Goal: Transaction & Acquisition: Book appointment/travel/reservation

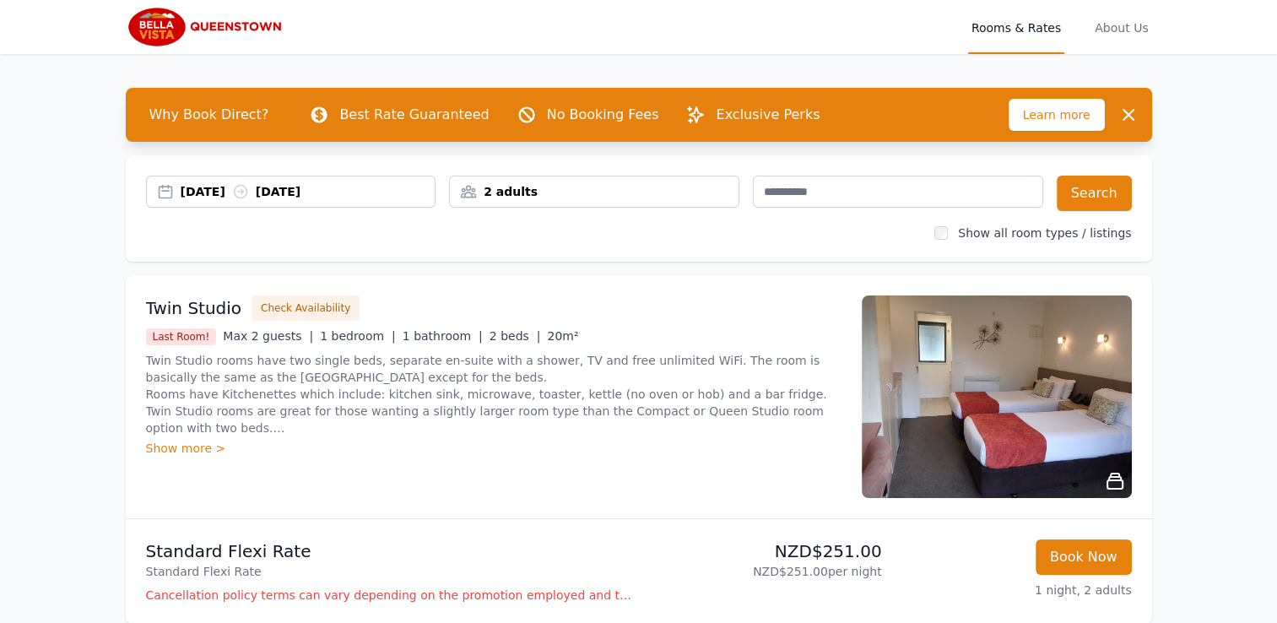
click at [165, 194] on div "[DATE] [DATE]" at bounding box center [291, 191] width 289 height 17
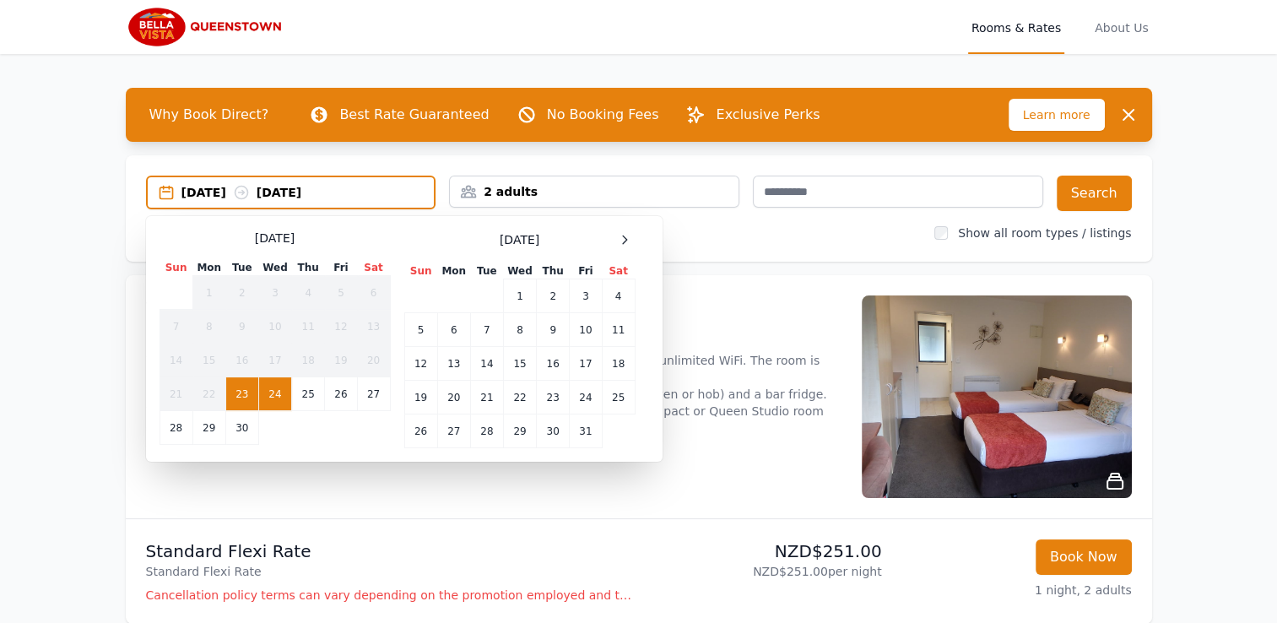
click at [165, 194] on div "[DATE] [DATE]" at bounding box center [291, 192] width 287 height 17
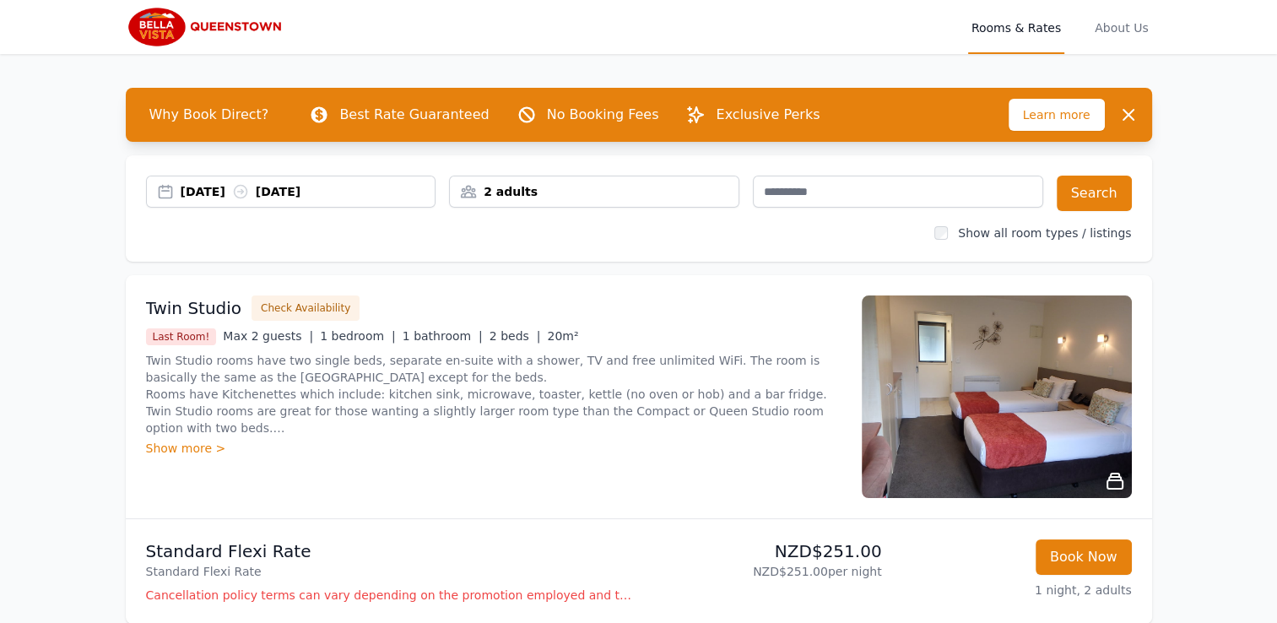
click at [165, 197] on div "23 Sep 2025 24 Sep 2025" at bounding box center [291, 191] width 289 height 17
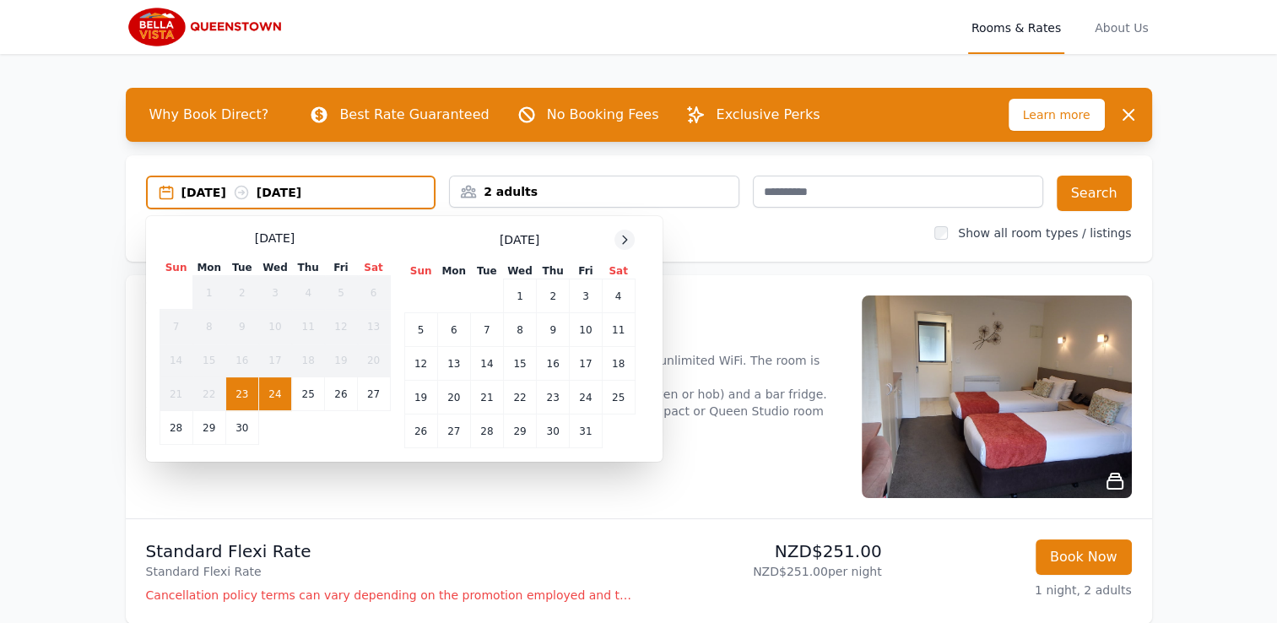
click at [623, 237] on icon at bounding box center [625, 240] width 14 height 14
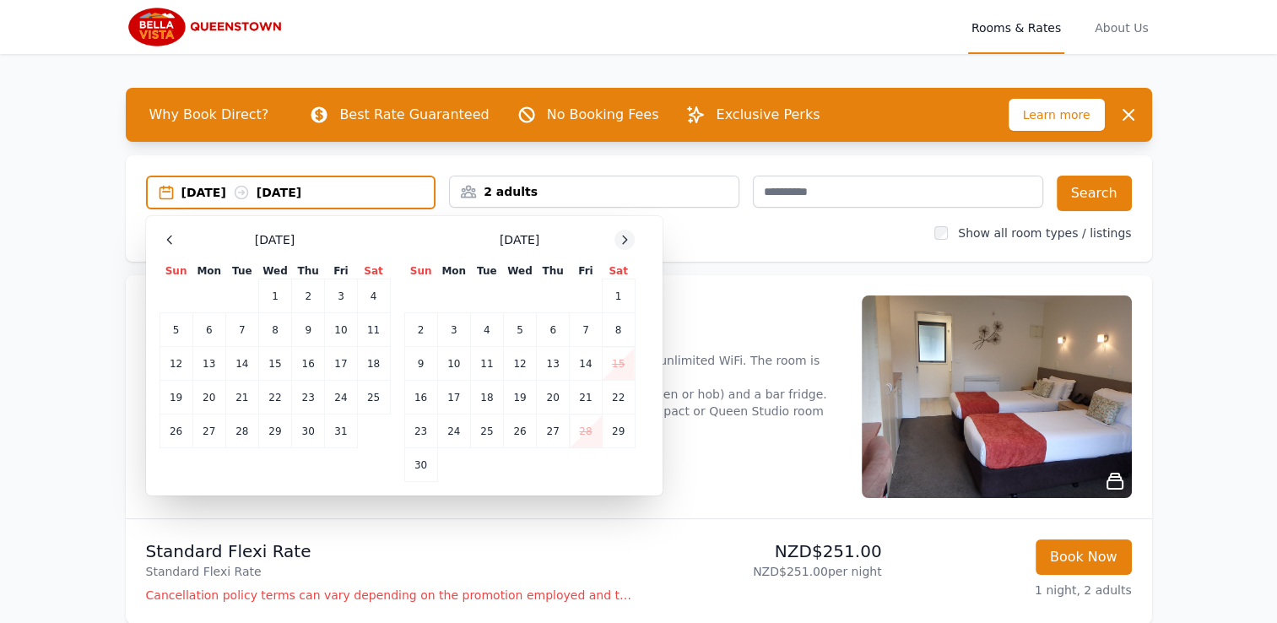
click at [625, 238] on icon at bounding box center [625, 240] width 14 height 14
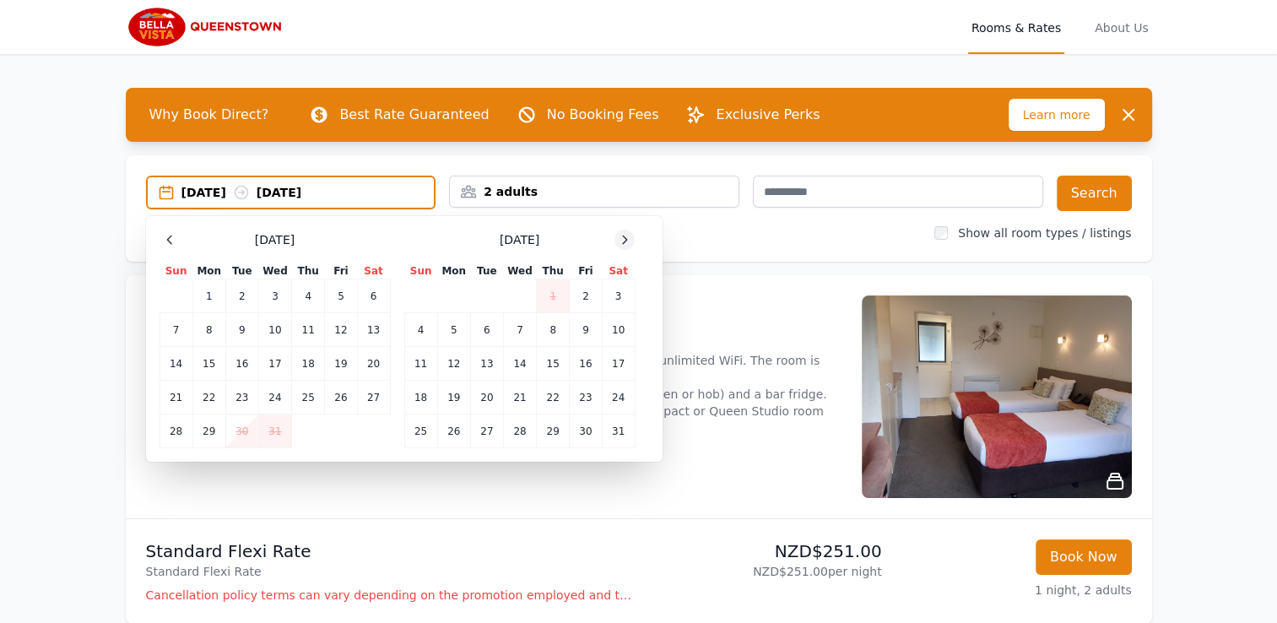
click at [625, 238] on icon at bounding box center [625, 240] width 14 height 14
click at [308, 402] on td "26" at bounding box center [308, 398] width 33 height 34
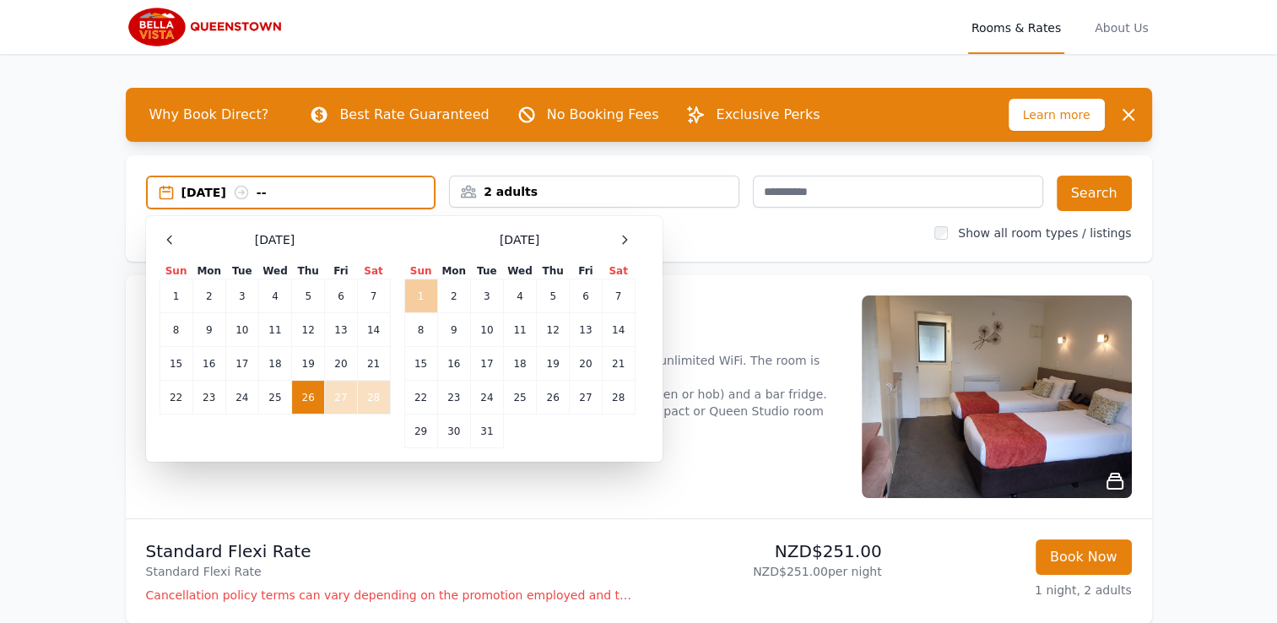
click at [422, 292] on td "1" at bounding box center [420, 296] width 33 height 34
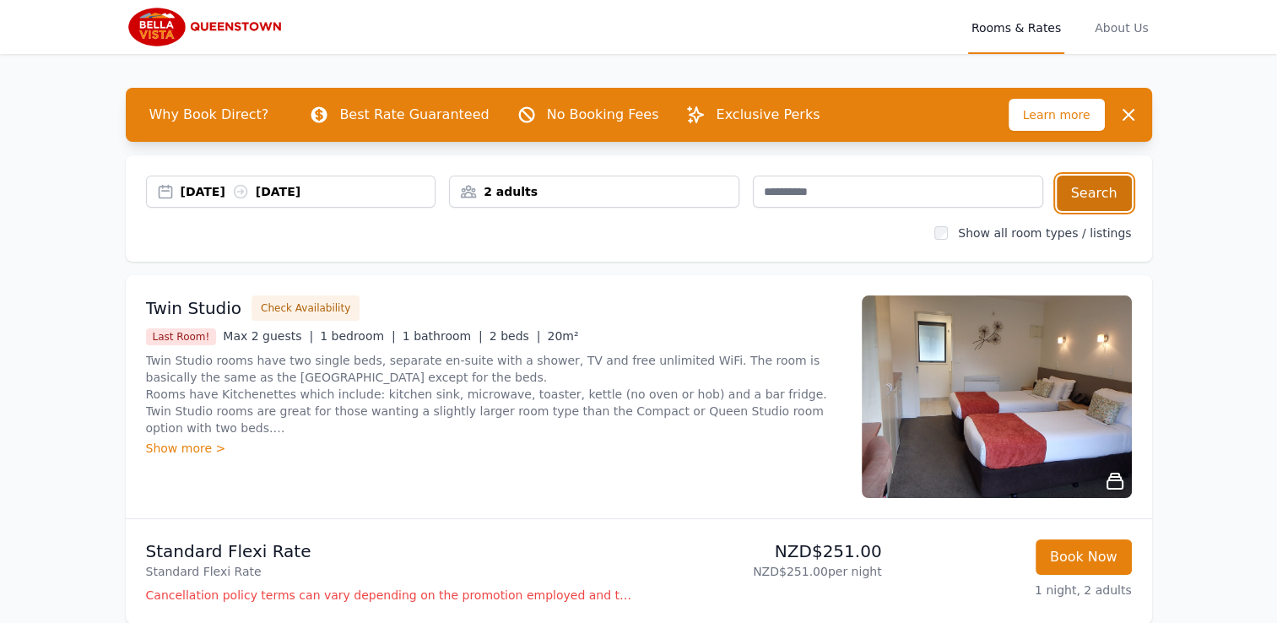
click at [1090, 191] on button "Search" at bounding box center [1094, 193] width 75 height 35
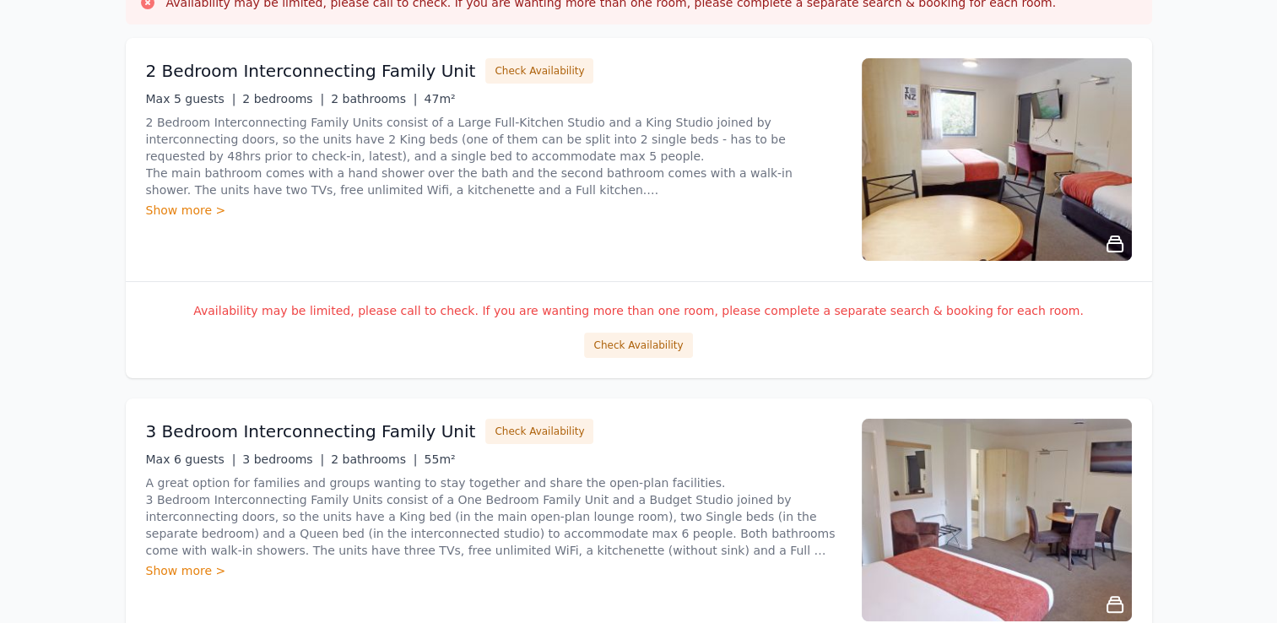
scroll to position [299, 0]
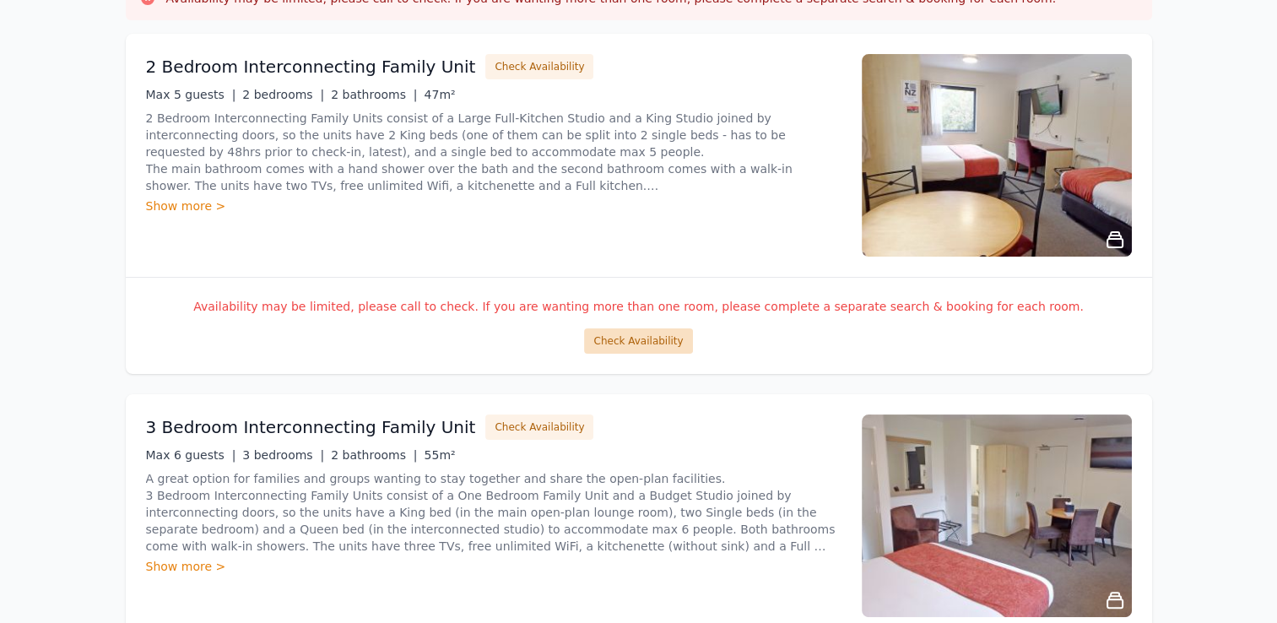
click at [648, 343] on button "Check Availability" at bounding box center [638, 340] width 108 height 25
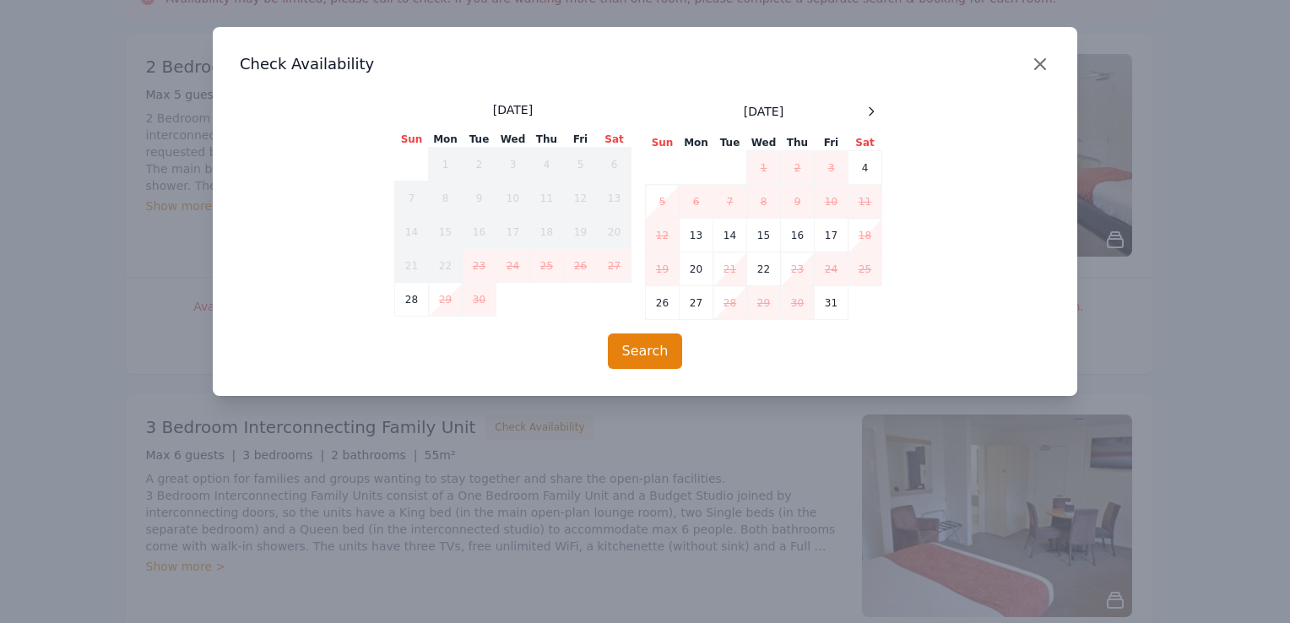
click at [1036, 68] on icon "button" at bounding box center [1040, 64] width 20 height 20
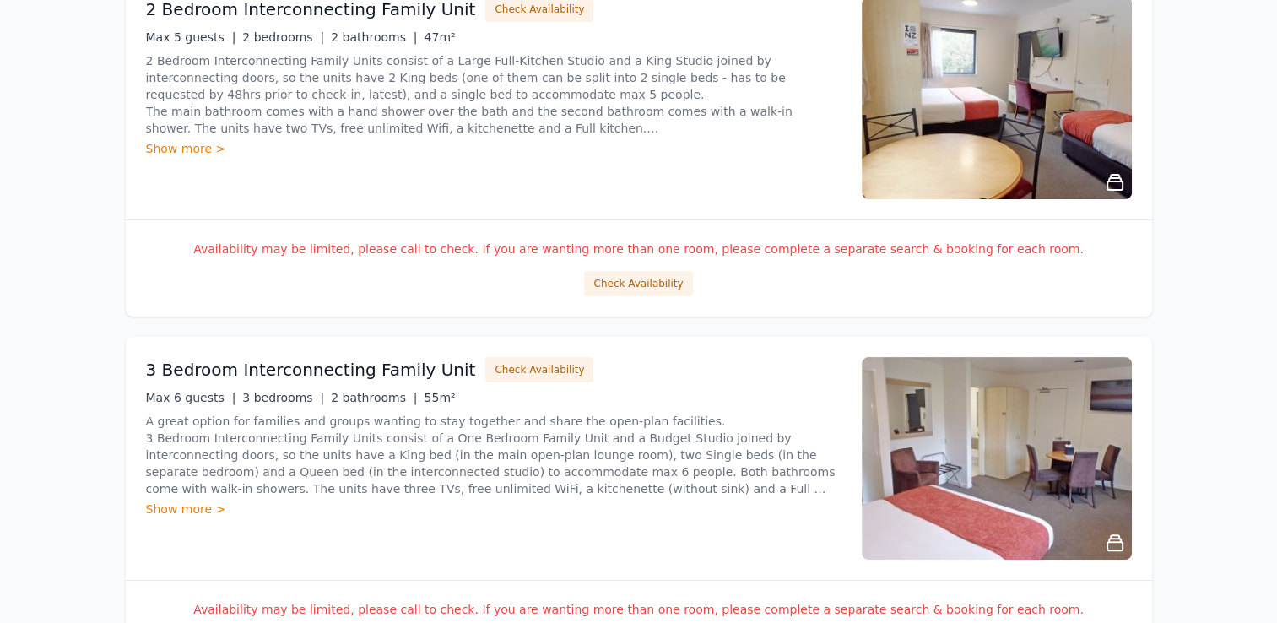
scroll to position [0, 0]
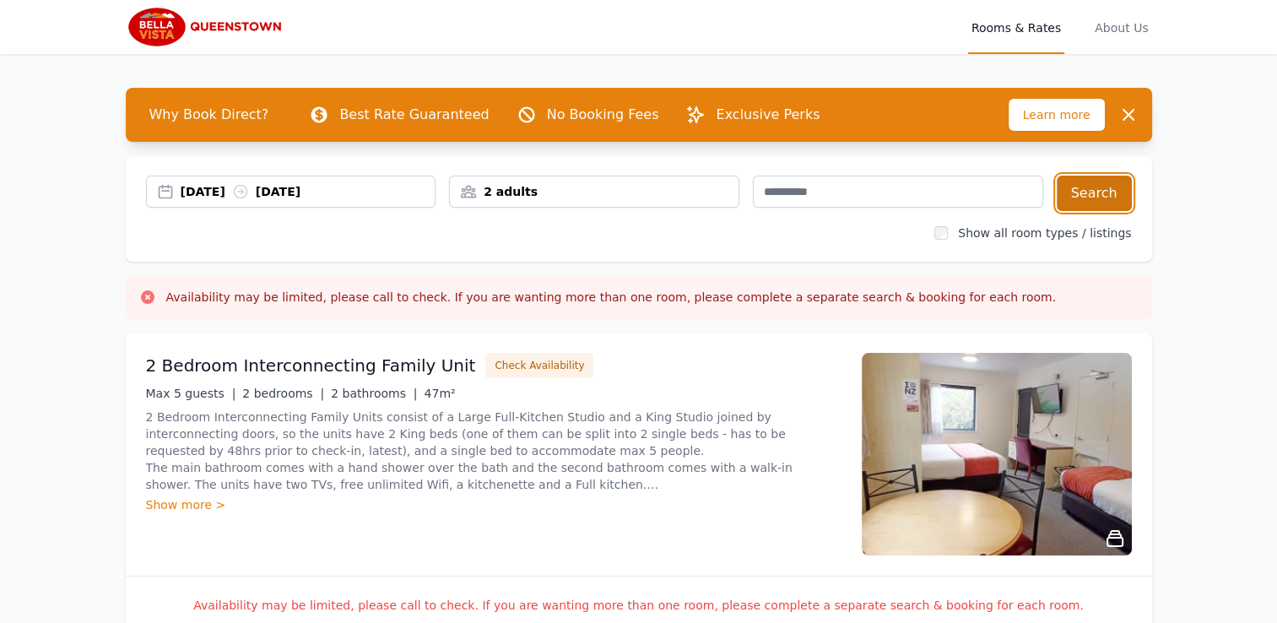
click at [1099, 198] on button "Search" at bounding box center [1094, 193] width 75 height 35
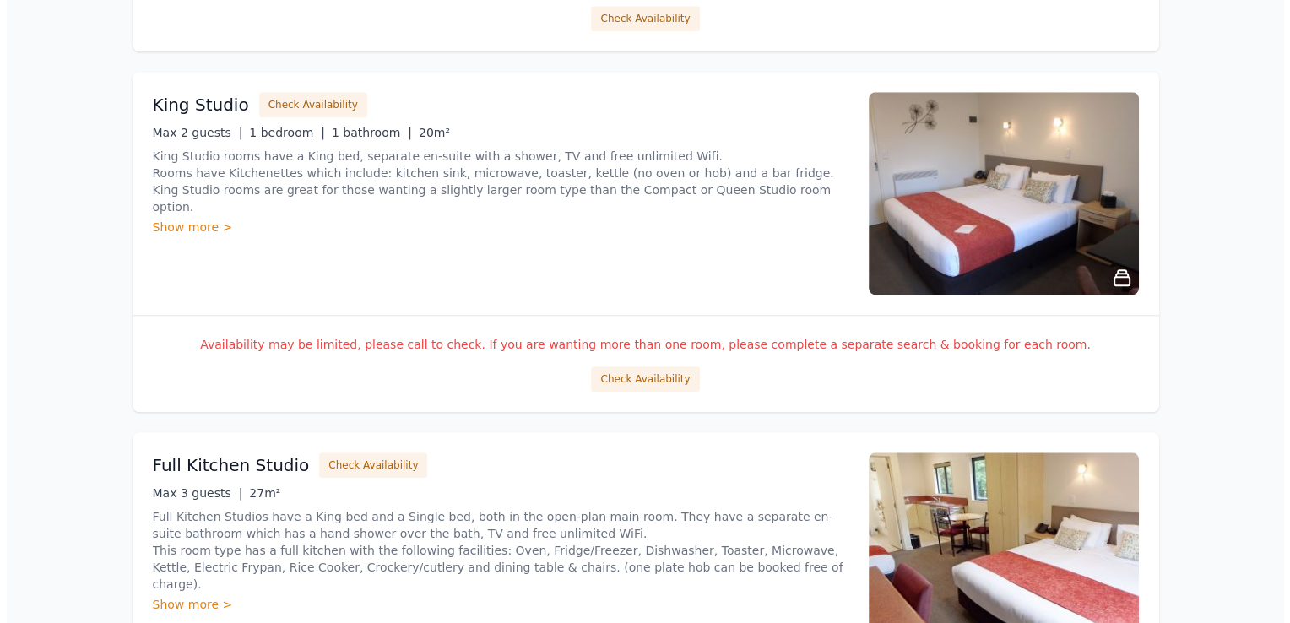
scroll to position [1680, 0]
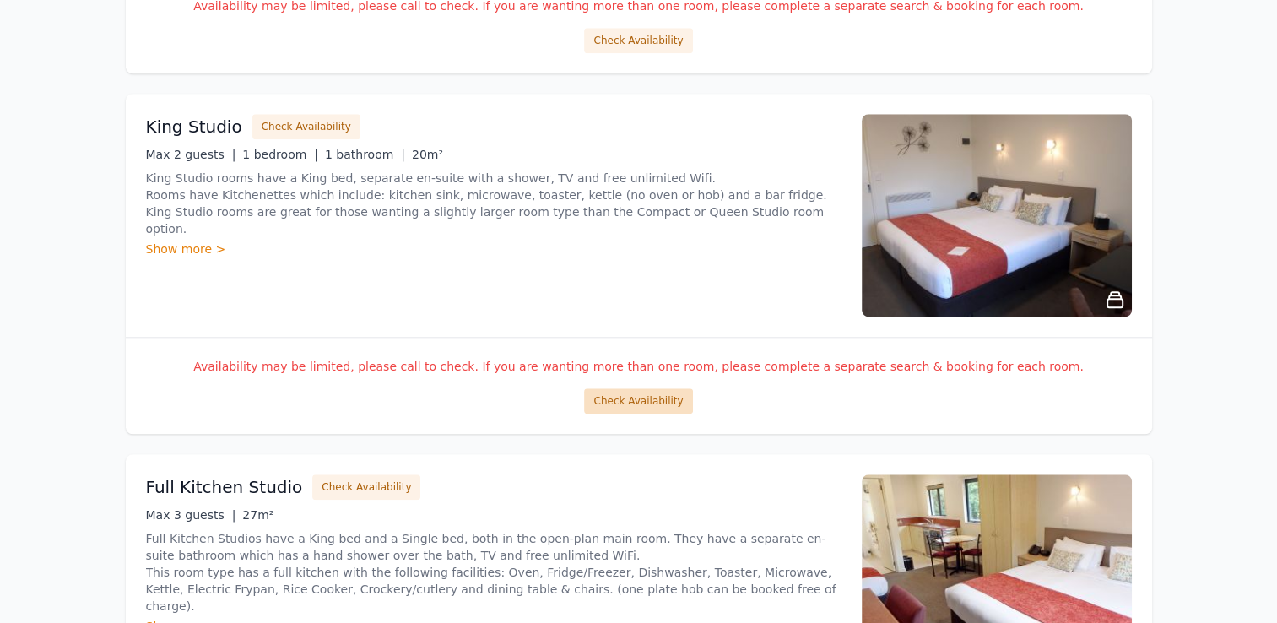
drag, startPoint x: 1283, startPoint y: 69, endPoint x: 650, endPoint y: 400, distance: 714.2
click at [650, 400] on button "Check Availability" at bounding box center [638, 400] width 108 height 25
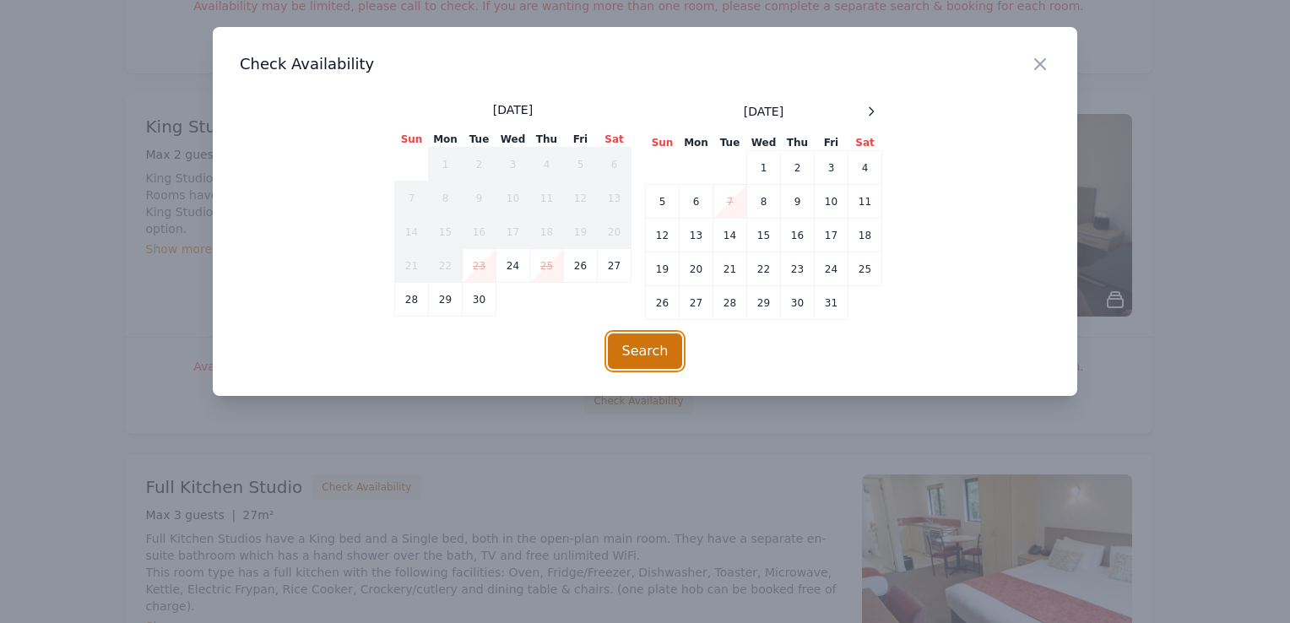
click at [637, 350] on button "Search" at bounding box center [645, 350] width 75 height 35
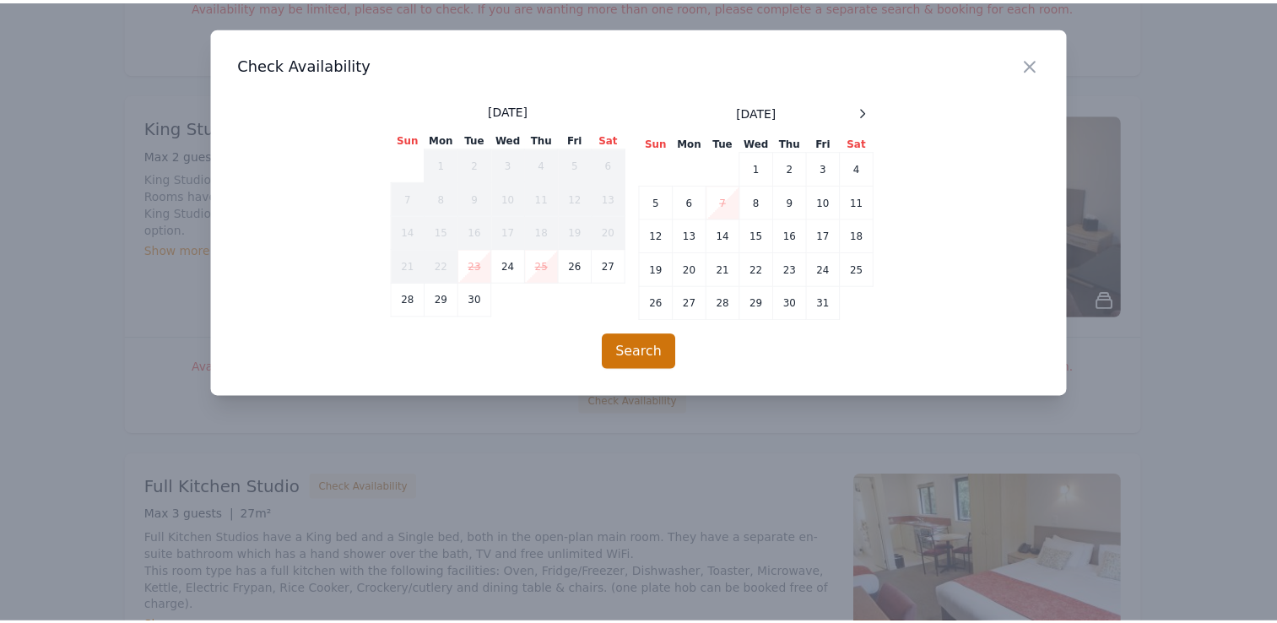
scroll to position [81, 0]
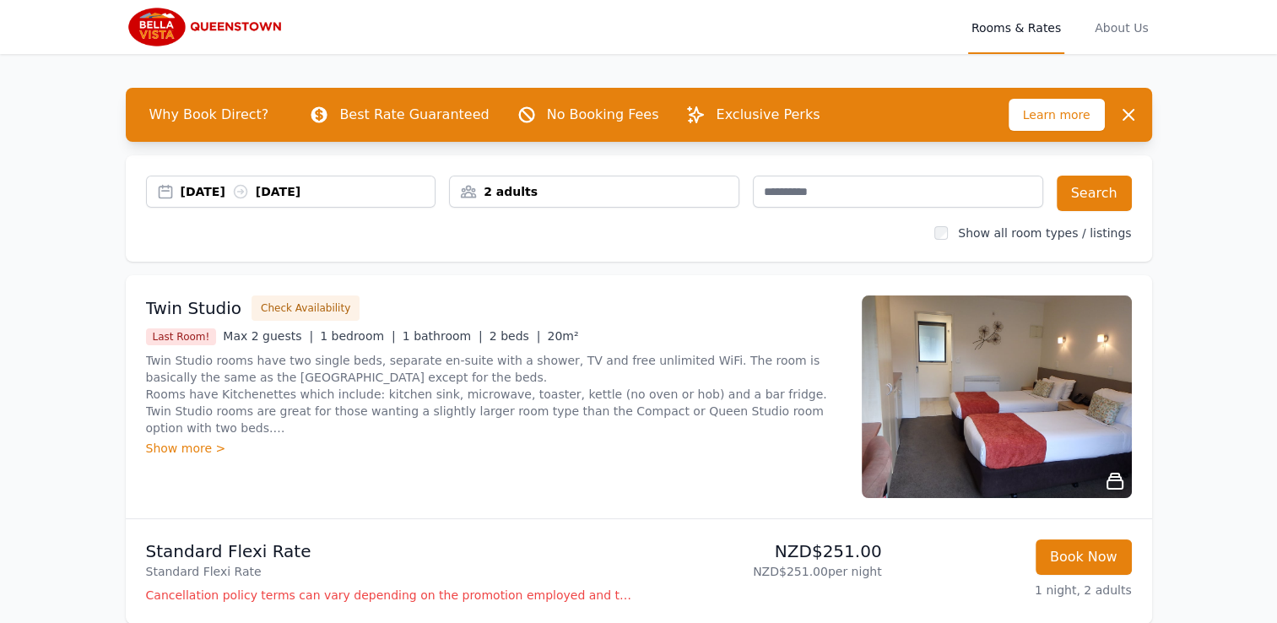
click at [249, 192] on icon at bounding box center [240, 191] width 17 height 17
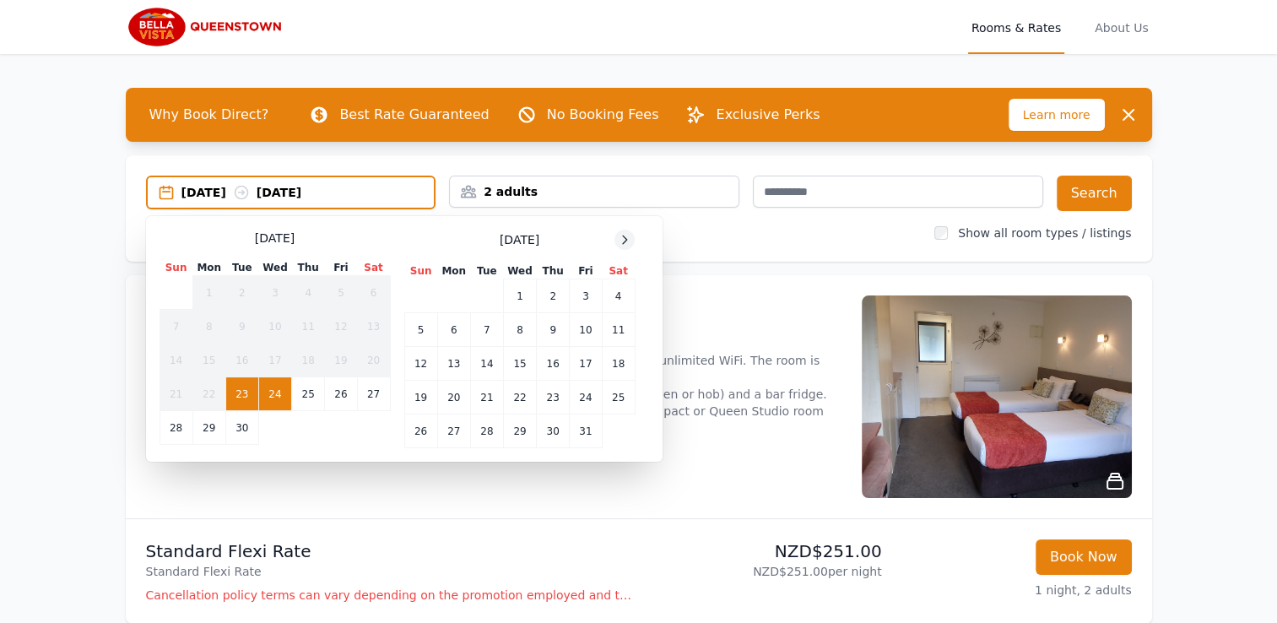
click at [626, 240] on icon at bounding box center [625, 239] width 4 height 8
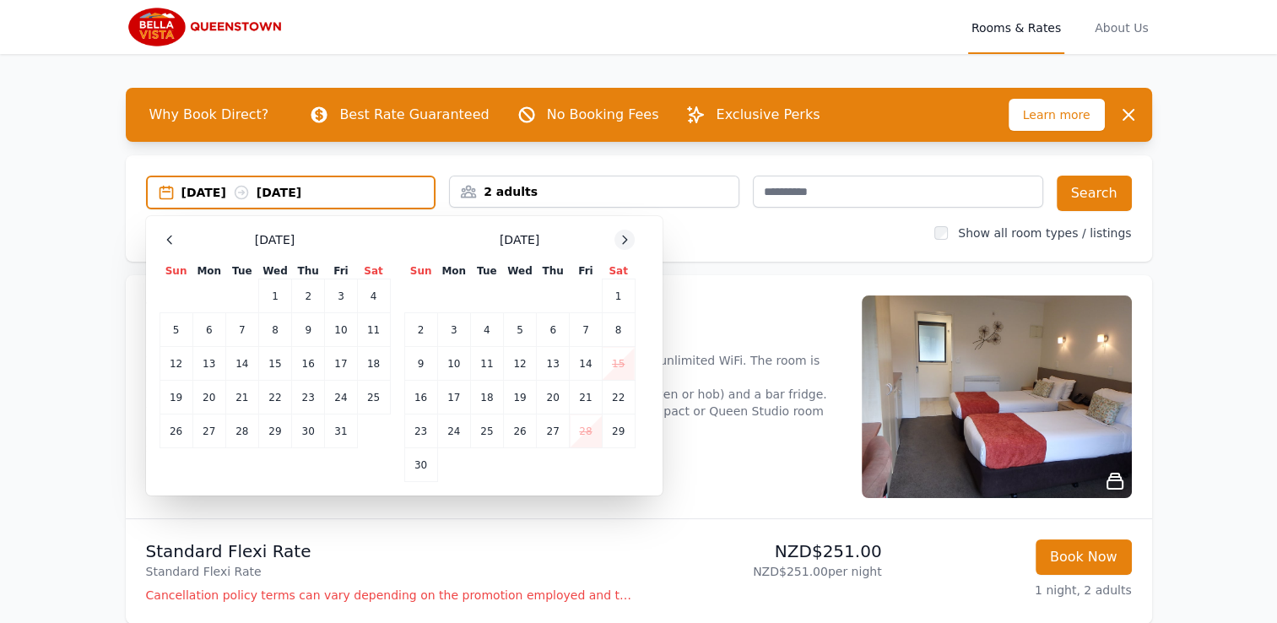
click at [626, 241] on icon at bounding box center [625, 240] width 14 height 14
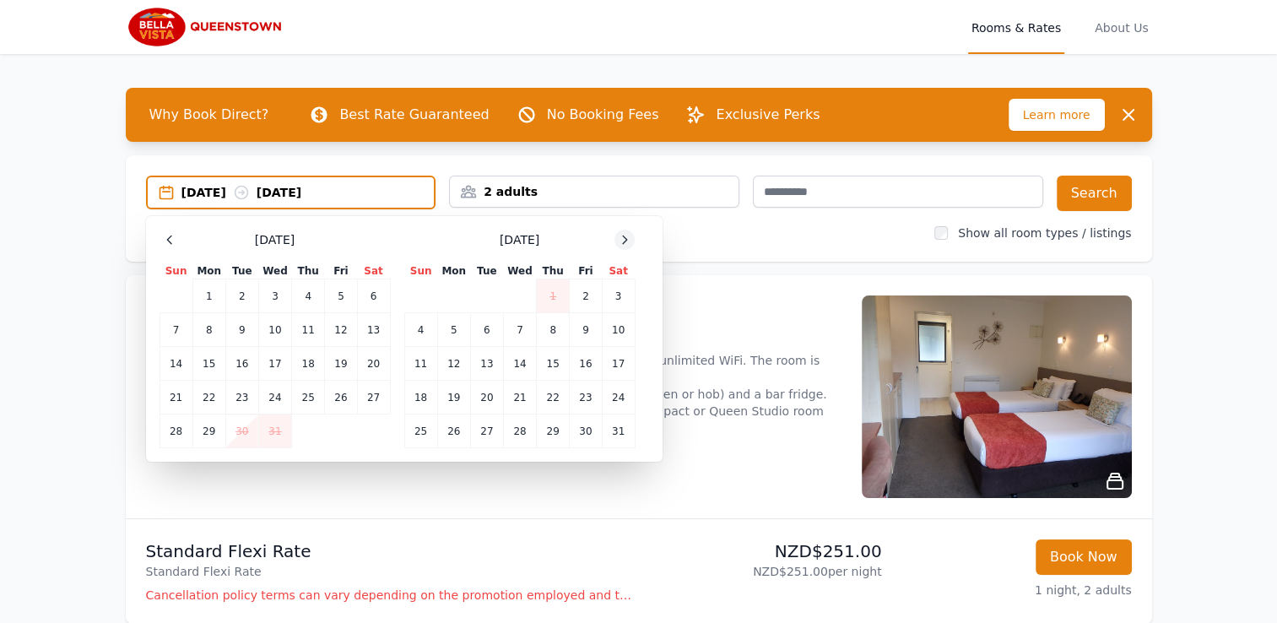
click at [626, 241] on icon at bounding box center [625, 240] width 14 height 14
click at [554, 362] on td "16" at bounding box center [553, 364] width 33 height 34
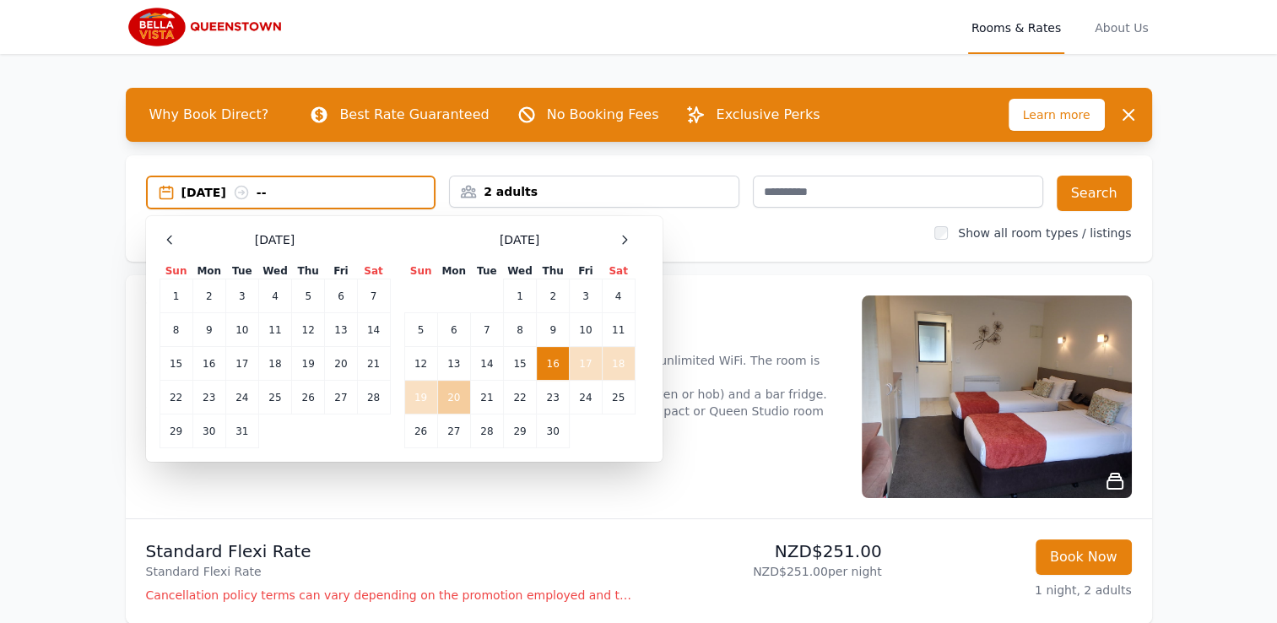
click at [452, 394] on td "20" at bounding box center [453, 398] width 33 height 34
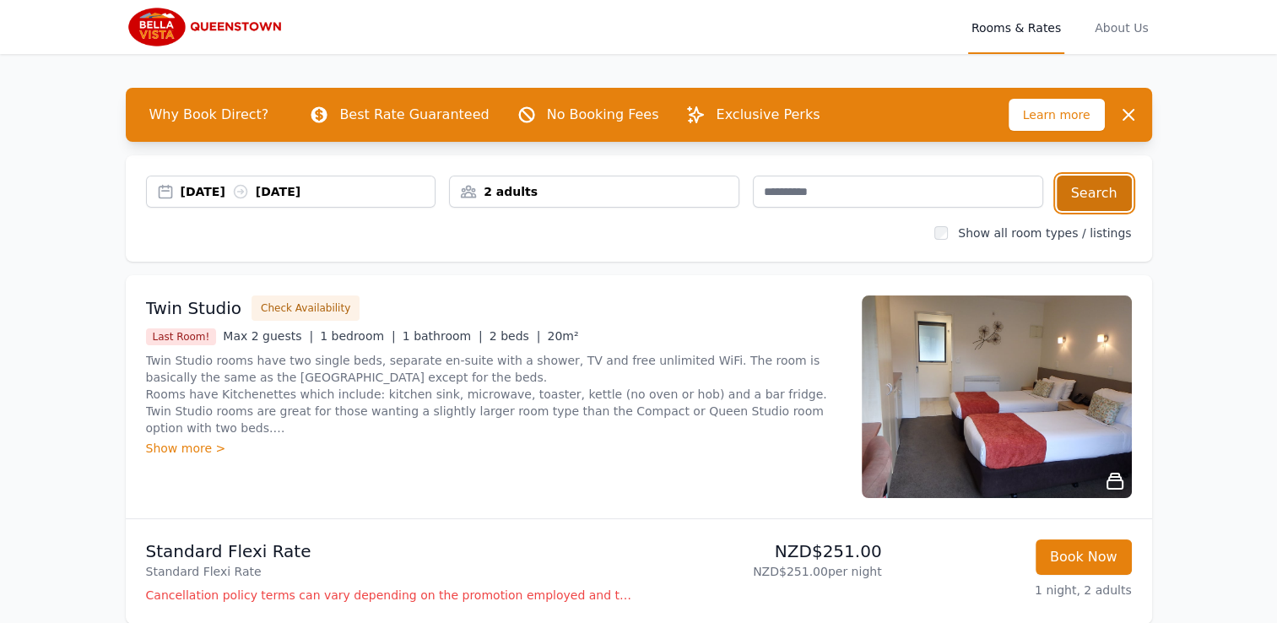
click at [1073, 196] on button "Search" at bounding box center [1094, 193] width 75 height 35
